Goal: Information Seeking & Learning: Find specific fact

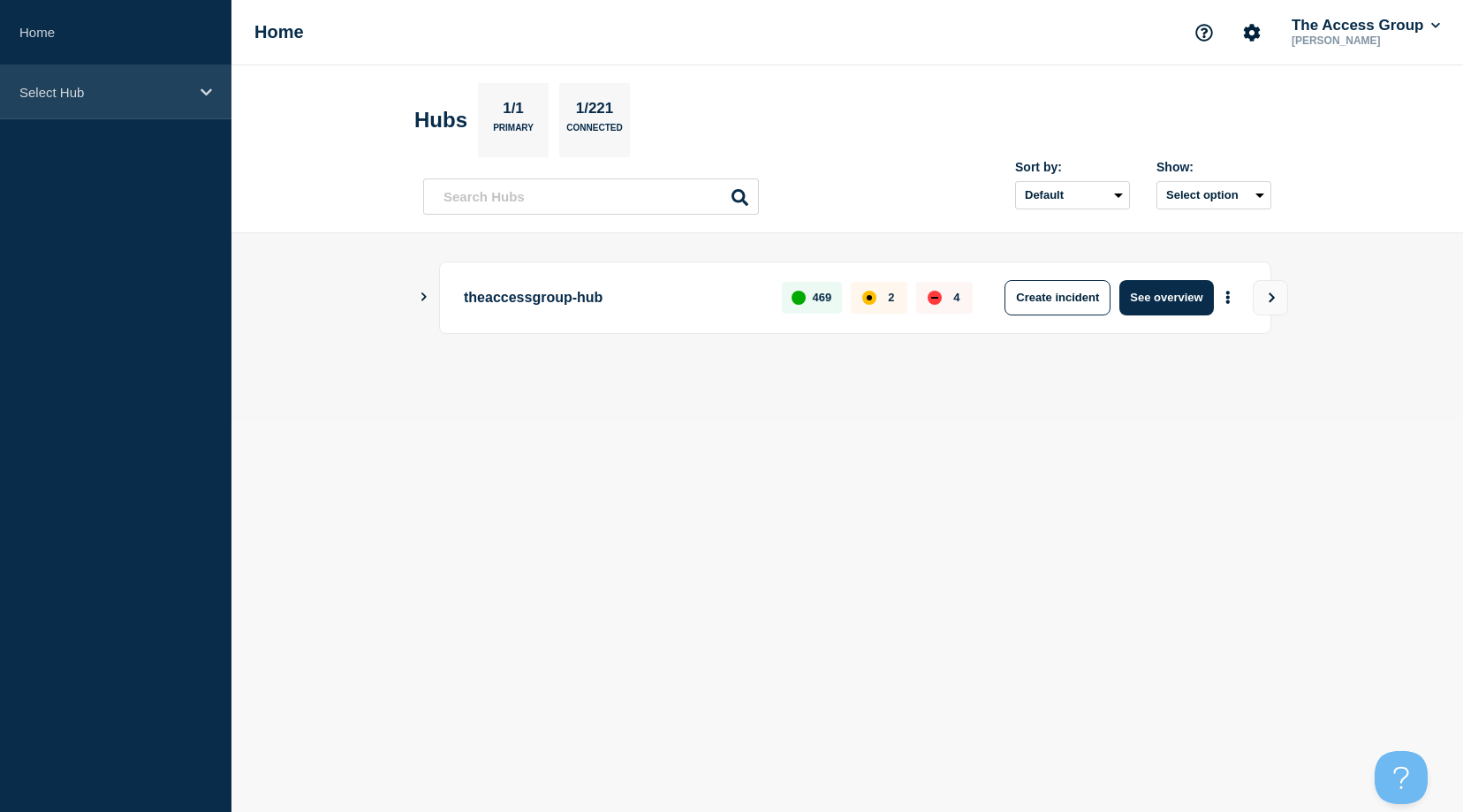
click at [156, 100] on div "Select Hub" at bounding box center [116, 92] width 232 height 54
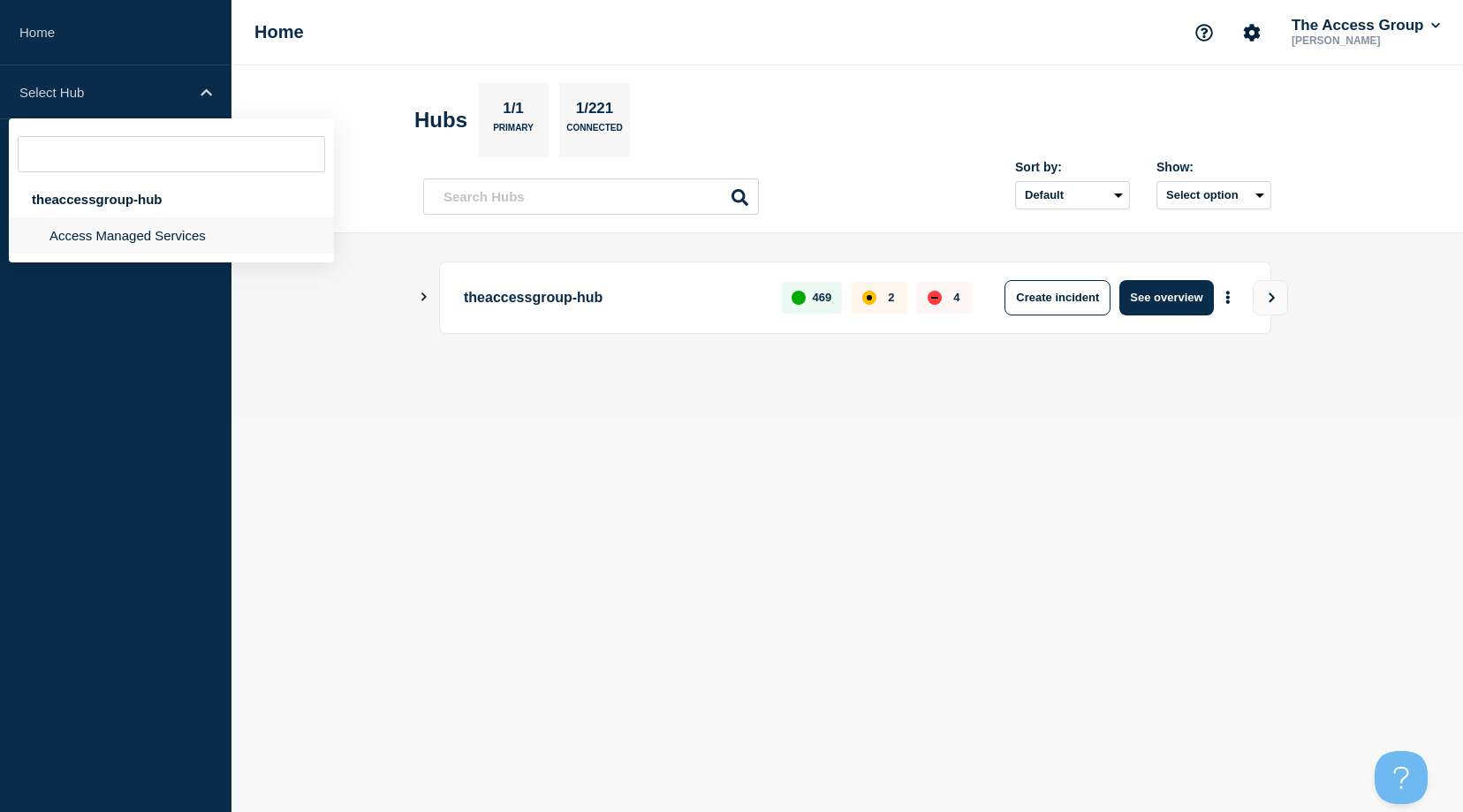
click at [96, 230] on li "Access Managed Services" at bounding box center [171, 235] width 325 height 36
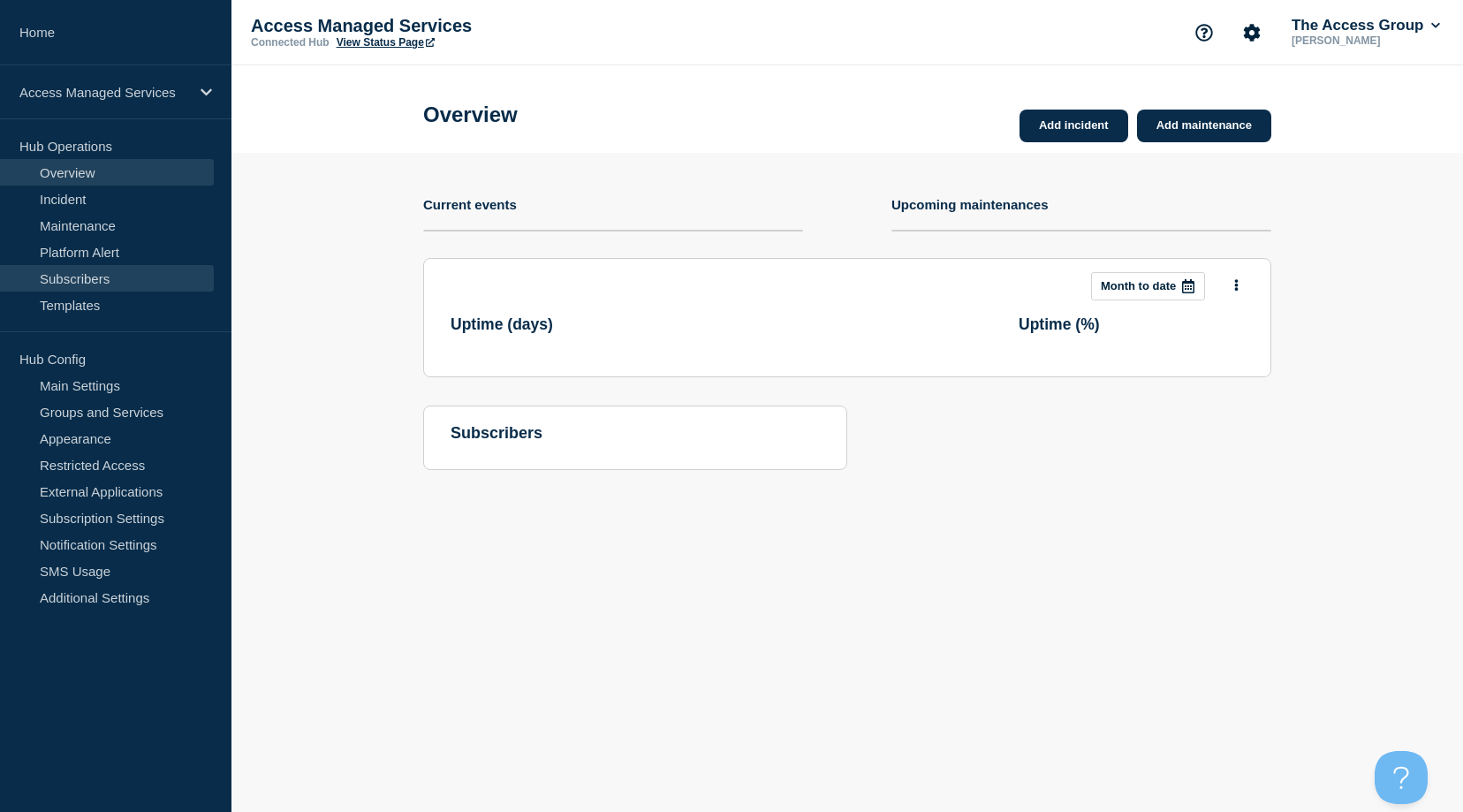
click at [86, 275] on link "Subscribers" at bounding box center [107, 278] width 214 height 27
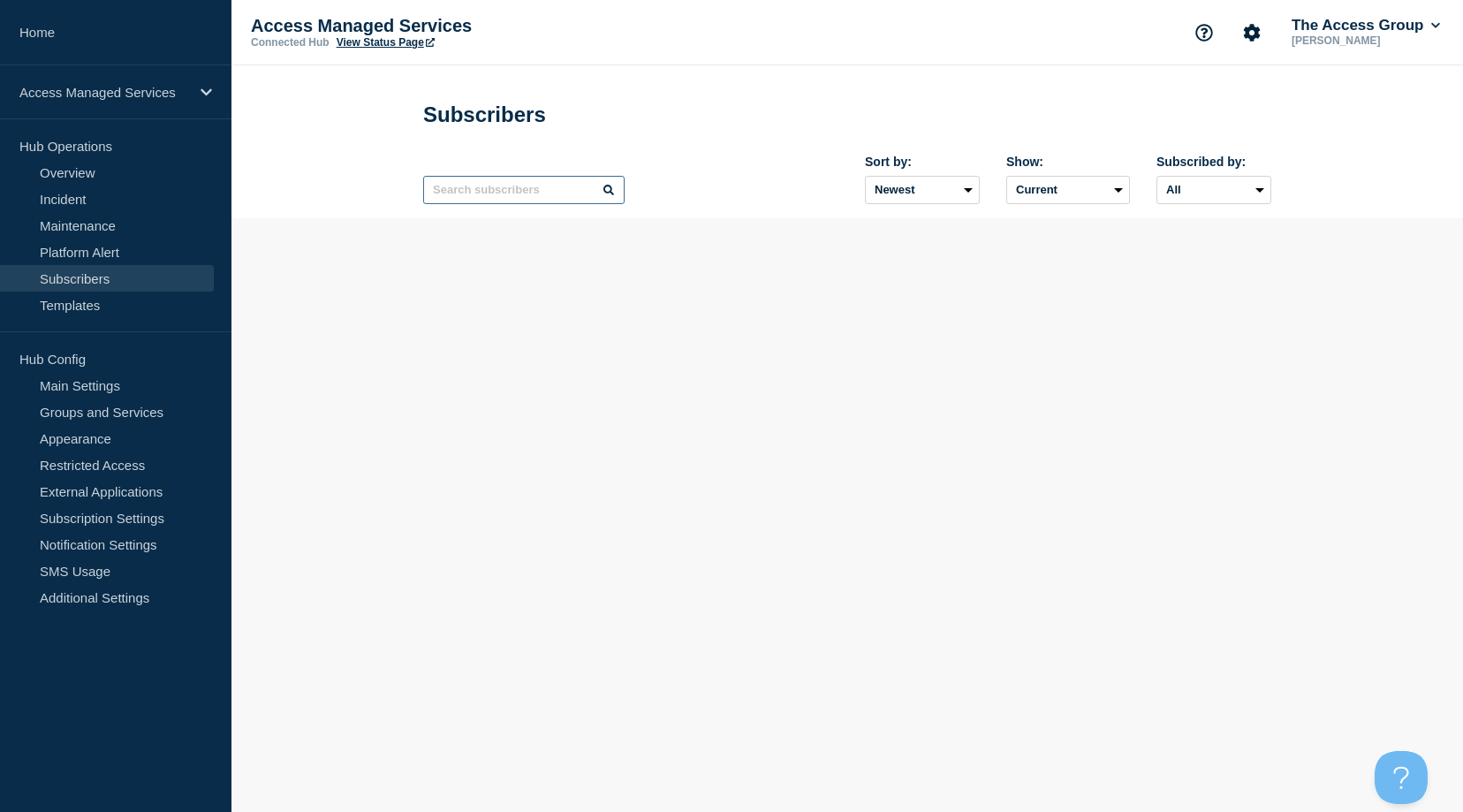
click at [537, 199] on input "text" at bounding box center [523, 189] width 201 height 28
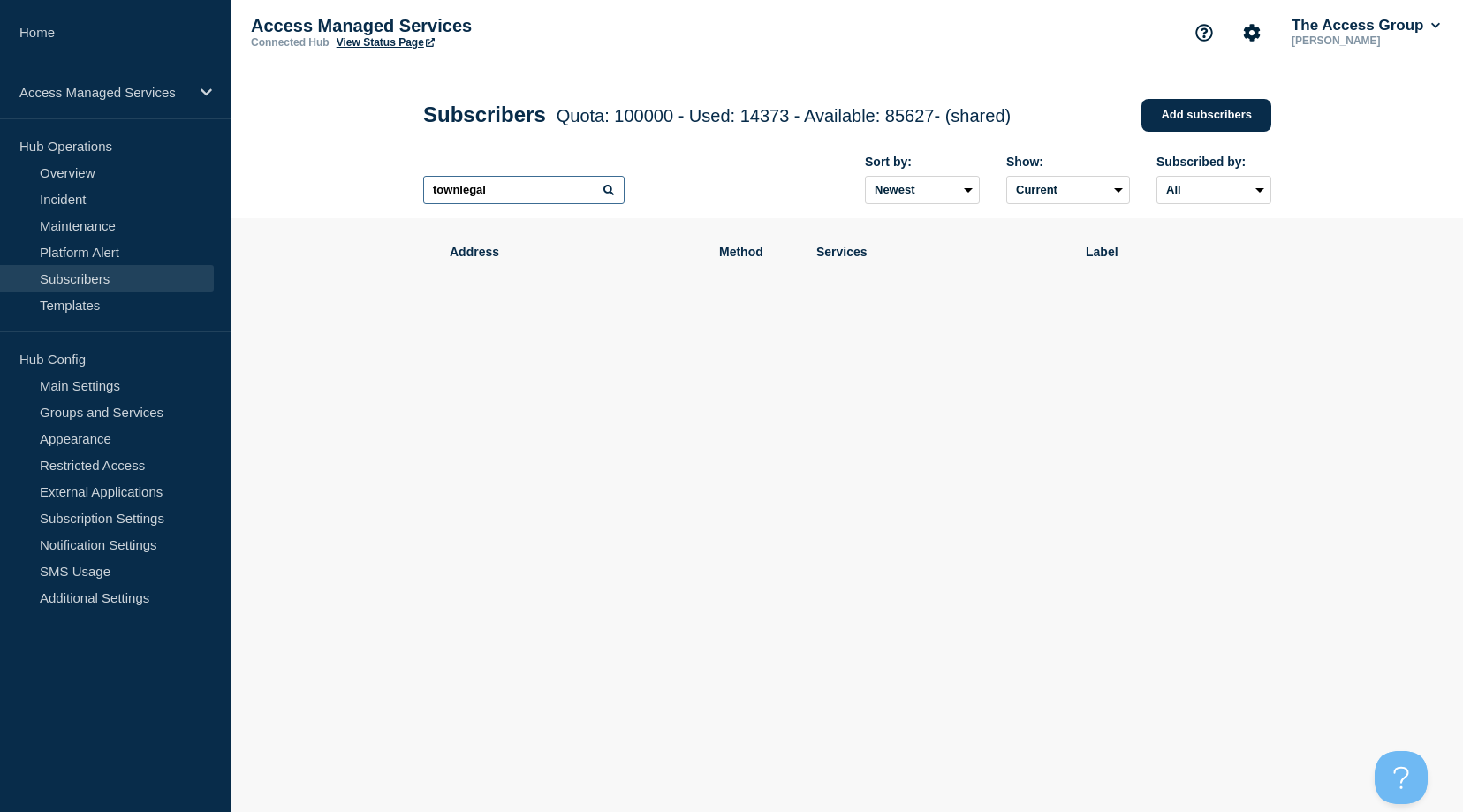
click at [500, 198] on input "townlegal" at bounding box center [523, 189] width 201 height 28
drag, startPoint x: 465, startPoint y: 196, endPoint x: 456, endPoint y: 196, distance: 9.0
click at [456, 196] on input "townlegal" at bounding box center [523, 189] width 201 height 28
drag, startPoint x: 506, startPoint y: 195, endPoint x: 415, endPoint y: 196, distance: 91.0
click at [417, 196] on div "Subscribers Quota: 100000 - Used: 14373 - Available: 85627 - (shared) Quota Use…" at bounding box center [847, 142] width 888 height 153
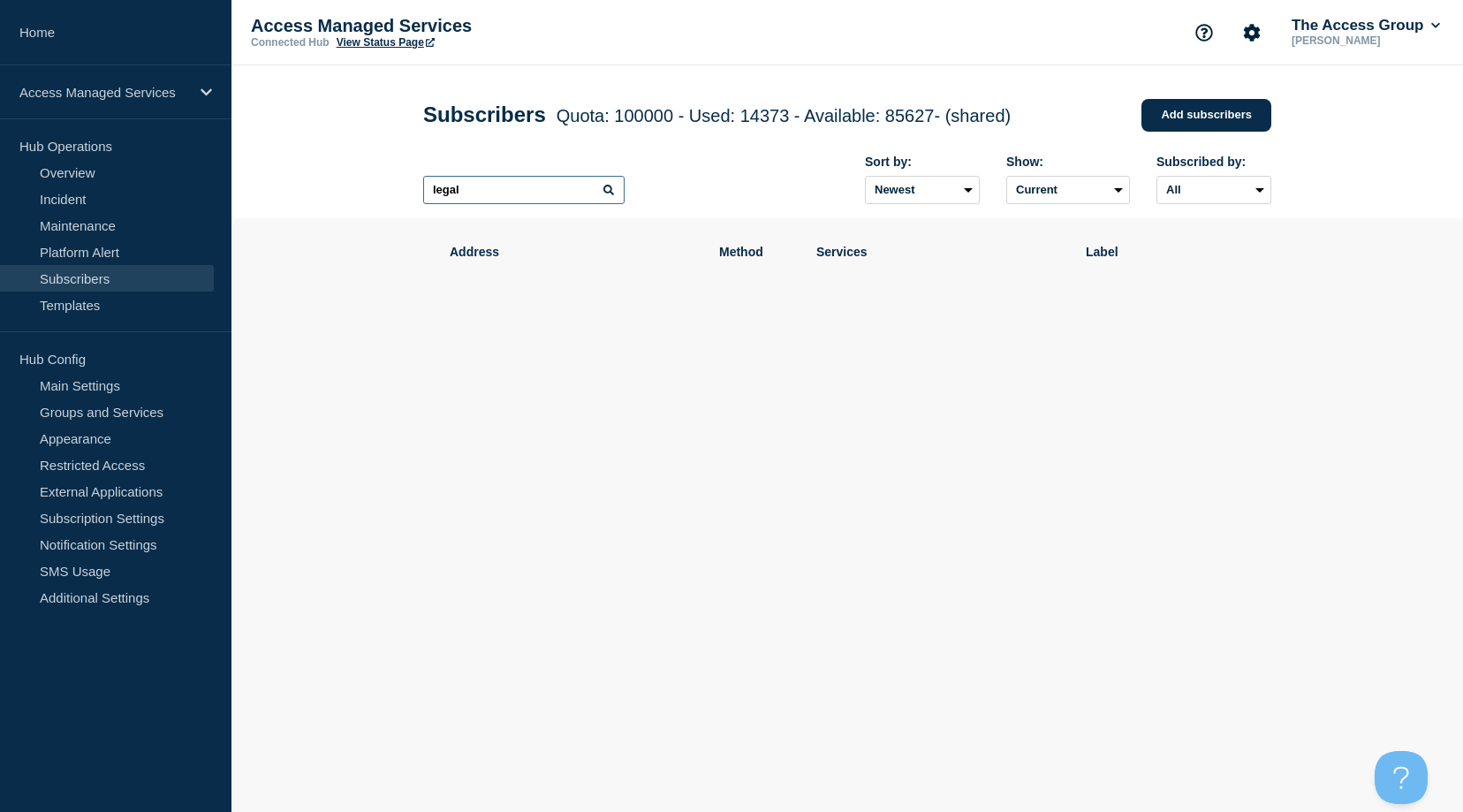
type input "legal"
